Goal: Check status: Check status

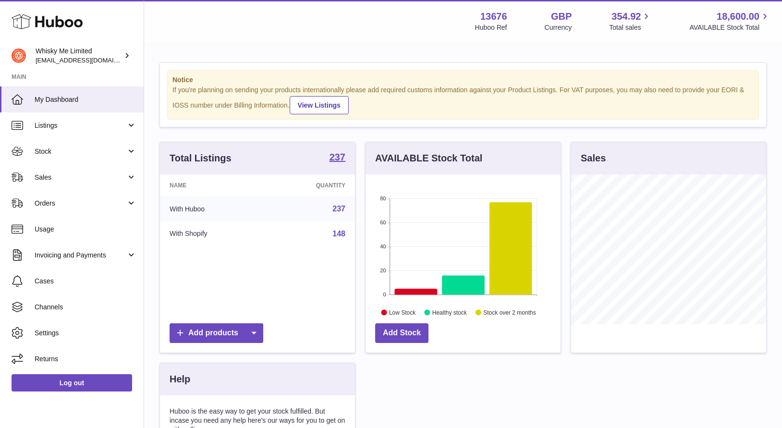
scroll to position [150, 195]
click at [48, 206] on span "Orders" at bounding box center [81, 203] width 92 height 9
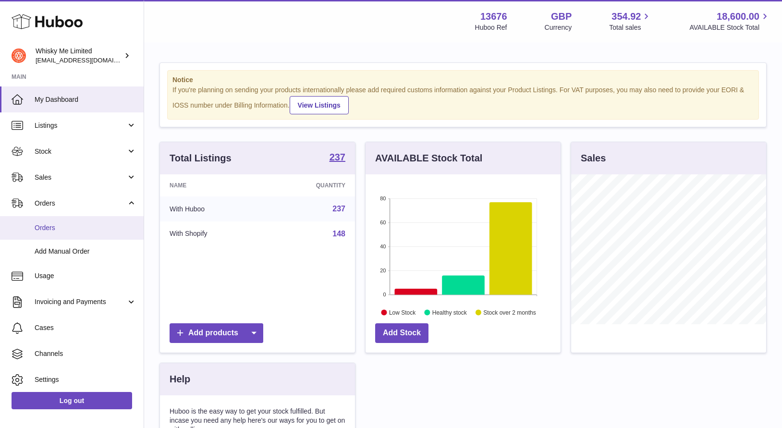
click at [56, 227] on span "Orders" at bounding box center [86, 227] width 102 height 9
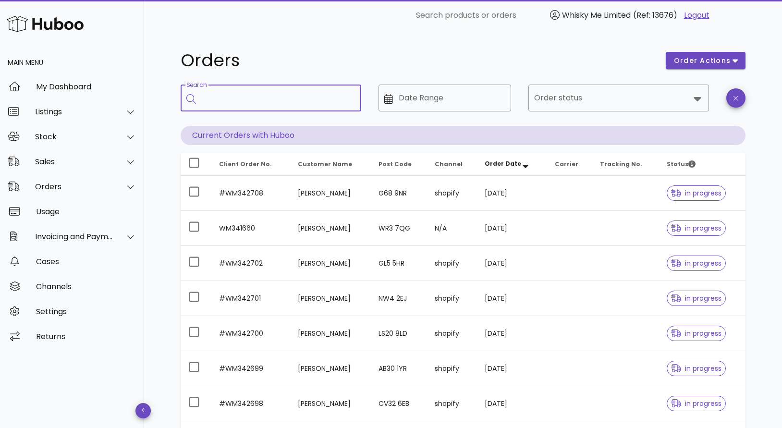
click at [260, 93] on input "Search" at bounding box center [278, 97] width 152 height 15
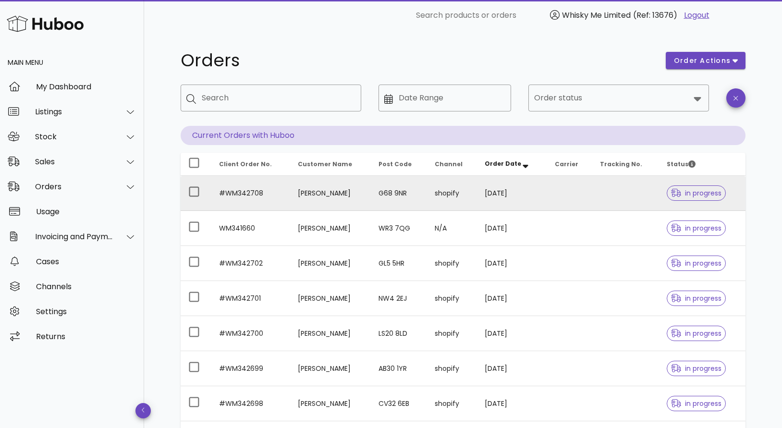
click at [260, 187] on td "#WM342708" at bounding box center [250, 193] width 79 height 35
